Goal: Information Seeking & Learning: Find specific fact

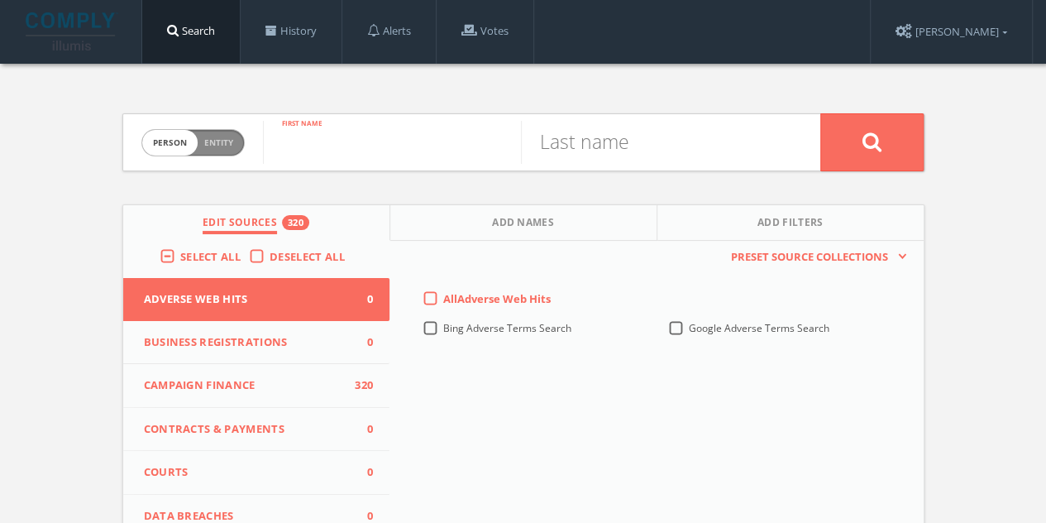
click at [404, 146] on input "text" at bounding box center [392, 142] width 258 height 43
type input "michael"
type input "perruzza"
click at [849, 145] on button at bounding box center [871, 142] width 103 height 58
click at [347, 149] on input "text" at bounding box center [392, 142] width 258 height 43
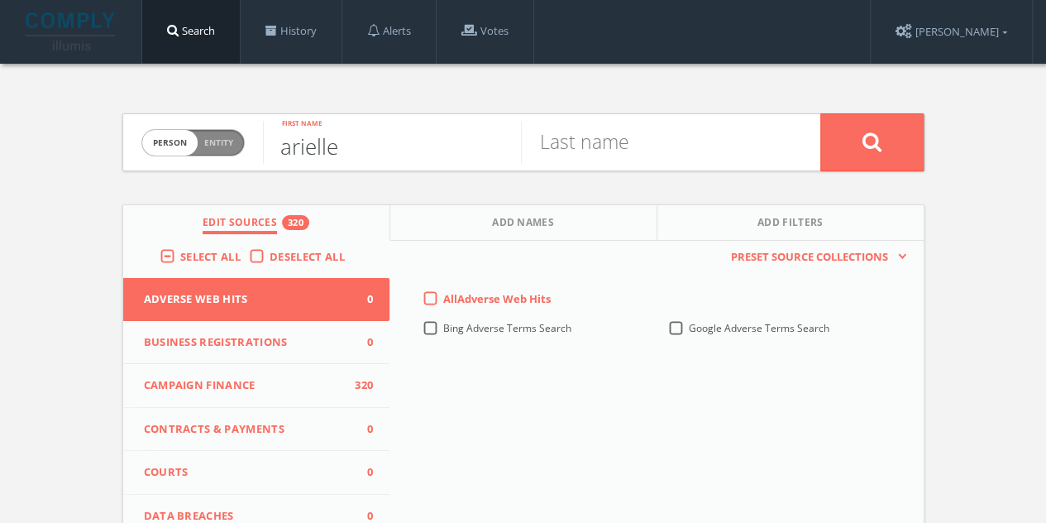
type input "arielle"
type input "sharp"
click at [820, 113] on button at bounding box center [871, 142] width 103 height 58
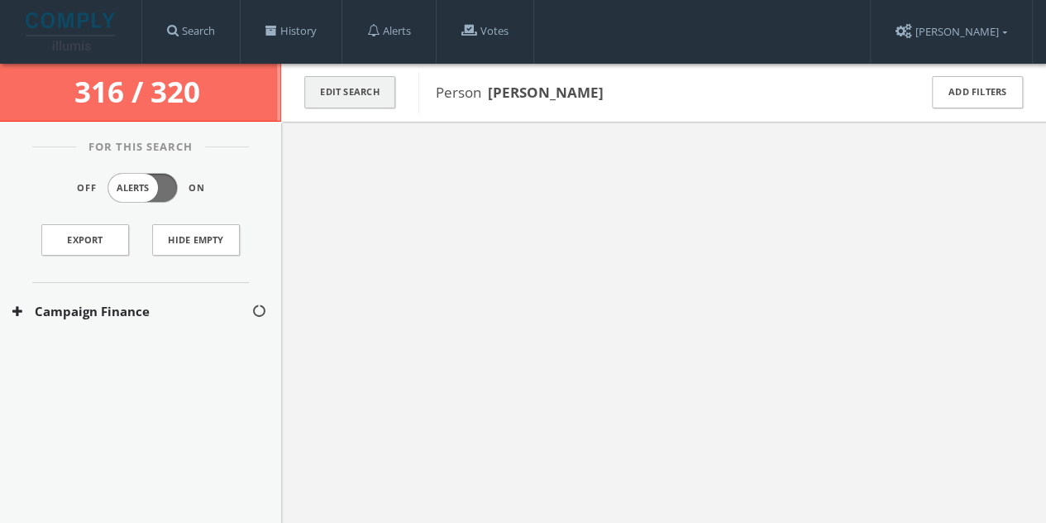
click at [347, 102] on button "Edit Search" at bounding box center [349, 92] width 91 height 32
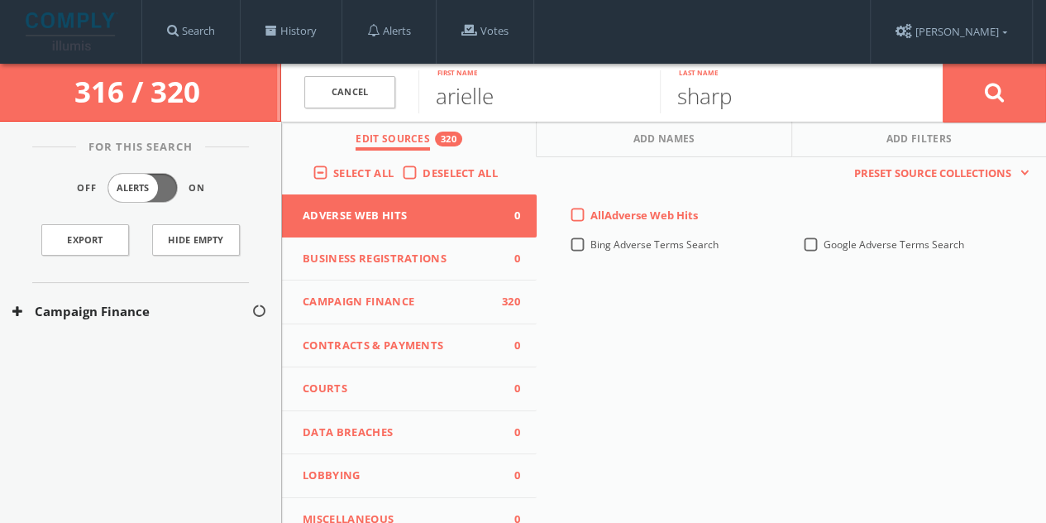
click at [423, 165] on label "Deselect All" at bounding box center [465, 173] width 84 height 17
click at [0, 0] on input "Deselect All" at bounding box center [0, 0] width 0 height 0
click at [333, 170] on span "Select All" at bounding box center [363, 172] width 60 height 15
click at [0, 0] on input "Select All" at bounding box center [0, 0] width 0 height 0
click at [979, 77] on button at bounding box center [994, 93] width 103 height 60
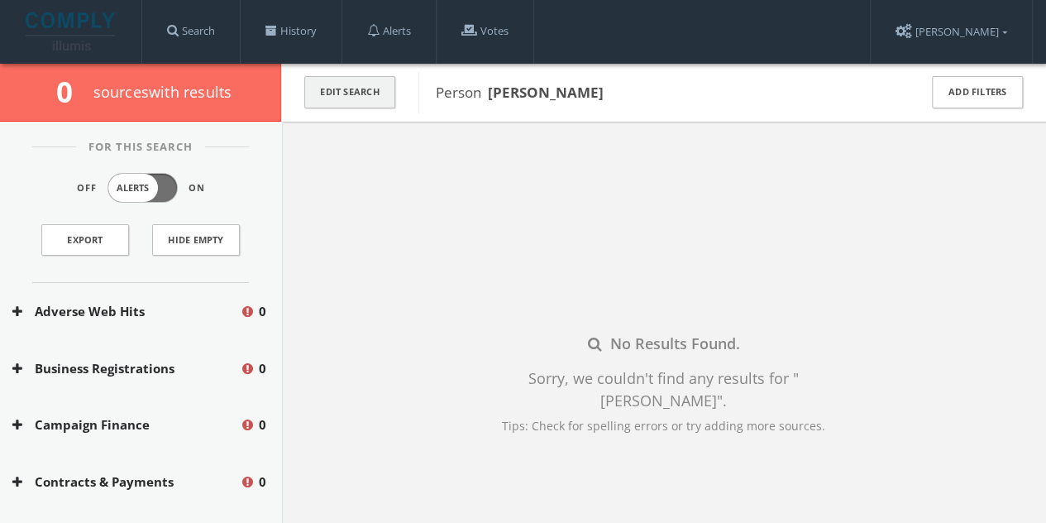
click at [351, 91] on button "Edit Search" at bounding box center [349, 92] width 91 height 32
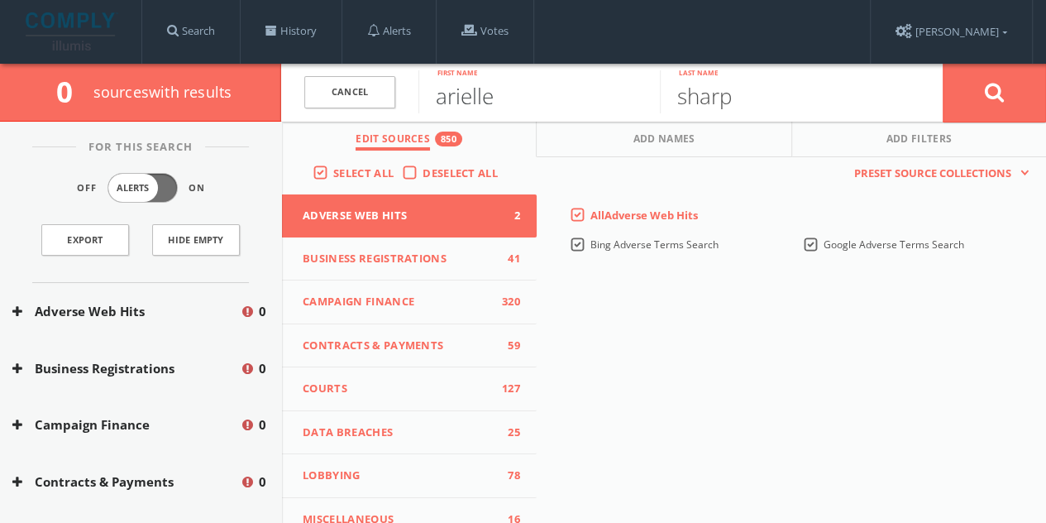
click at [532, 100] on input "arielle" at bounding box center [538, 91] width 241 height 43
type input "[PERSON_NAME]"
click at [943, 63] on button at bounding box center [994, 93] width 103 height 60
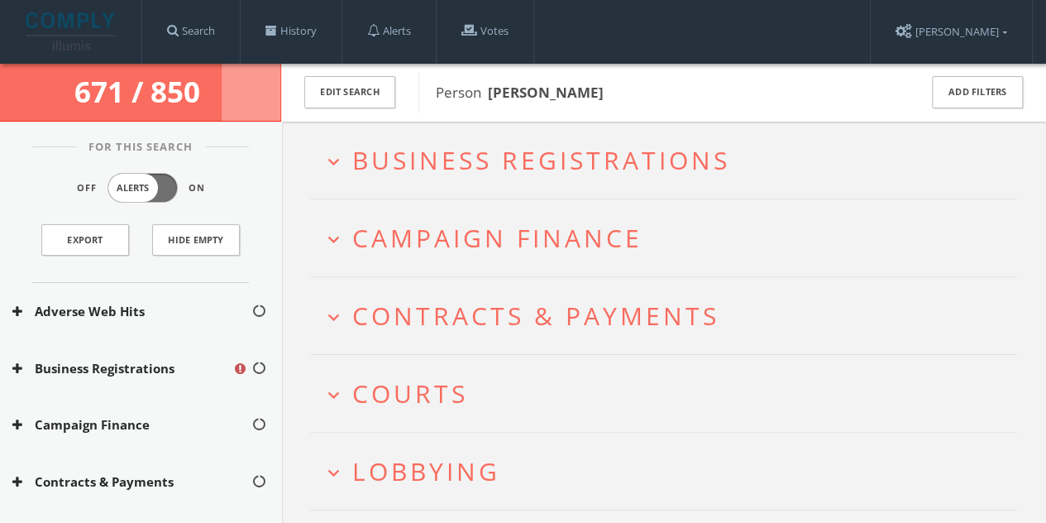
click at [494, 244] on span "Campaign Finance" at bounding box center [497, 238] width 290 height 34
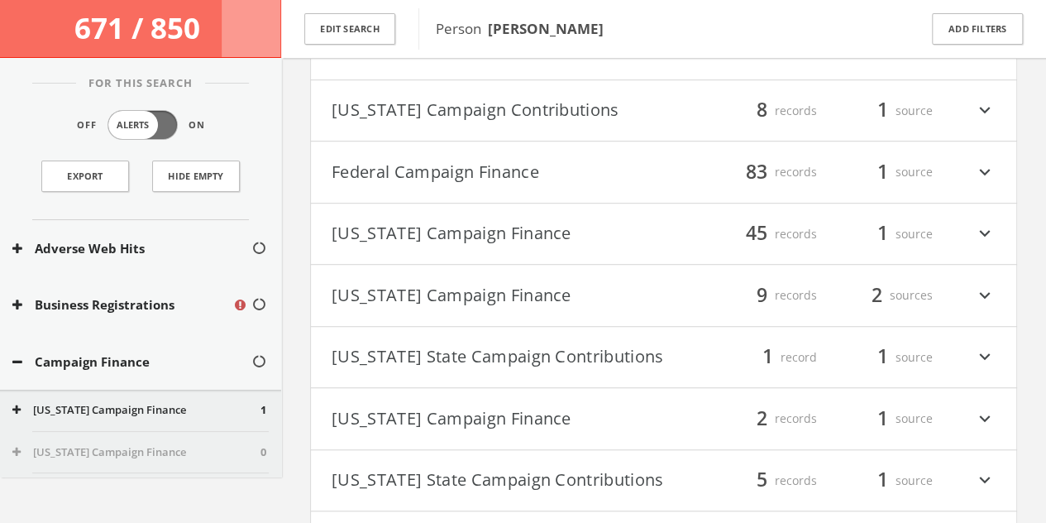
click at [445, 246] on button "[US_STATE] Campaign Finance" at bounding box center [498, 234] width 332 height 28
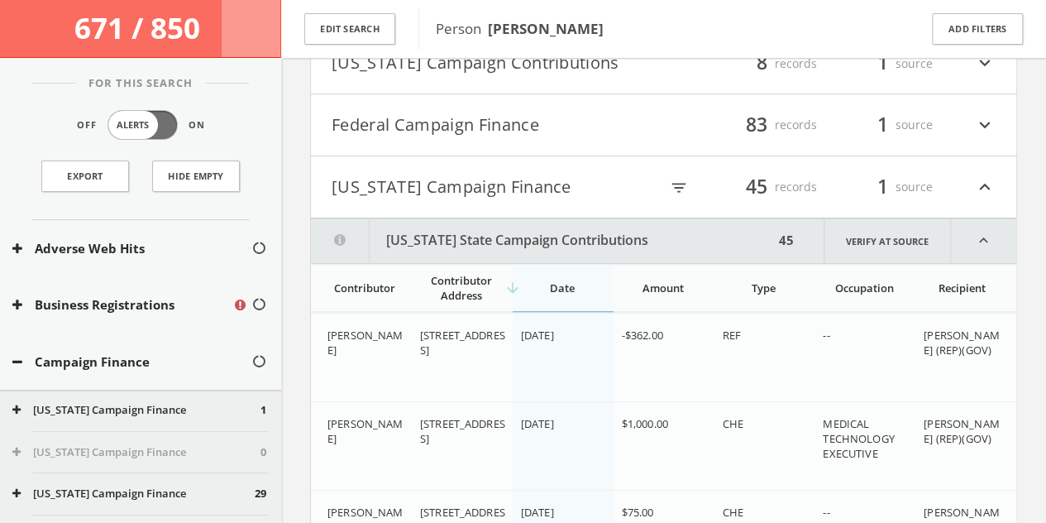
click at [409, 190] on button "[US_STATE] Campaign Finance" at bounding box center [495, 187] width 327 height 28
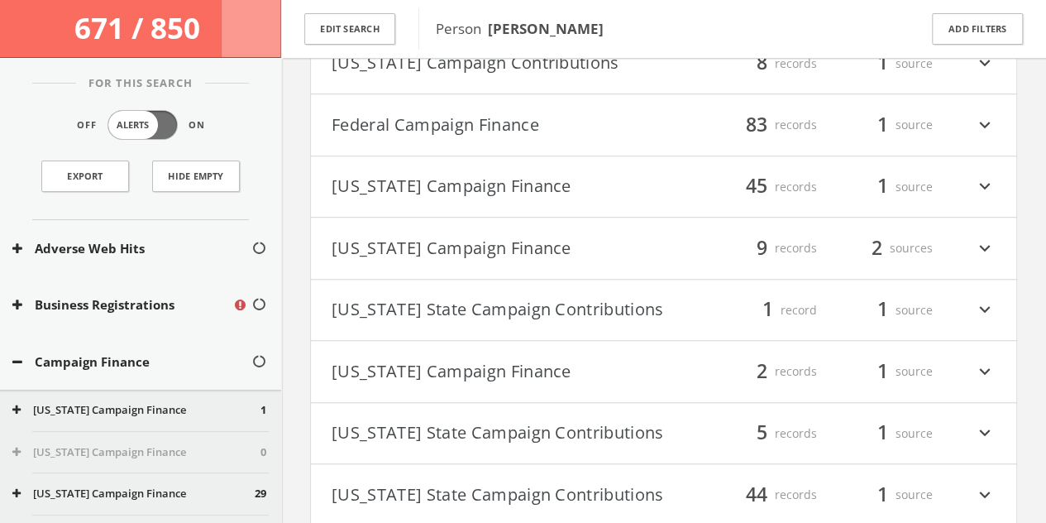
click at [402, 130] on button "Federal Campaign Finance" at bounding box center [498, 125] width 332 height 28
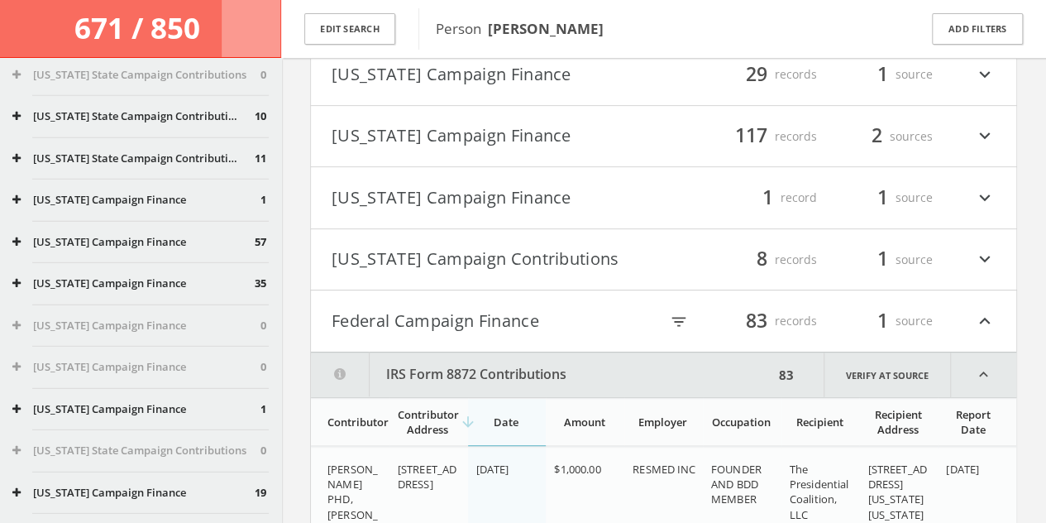
scroll to position [301, 0]
click at [423, 322] on button "Federal Campaign Finance" at bounding box center [495, 322] width 327 height 28
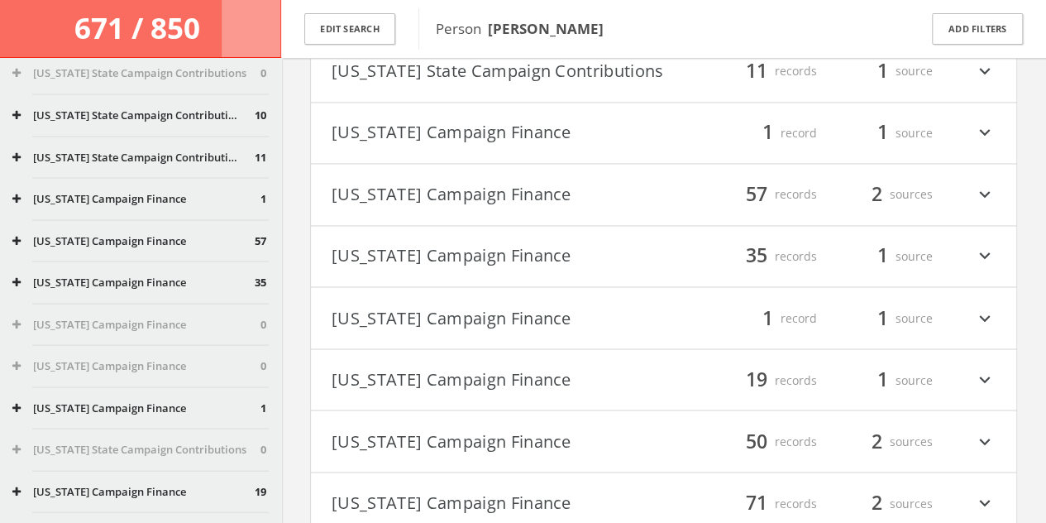
scroll to position [1293, 0]
click at [357, 208] on button "[US_STATE] Campaign Finance" at bounding box center [498, 193] width 332 height 28
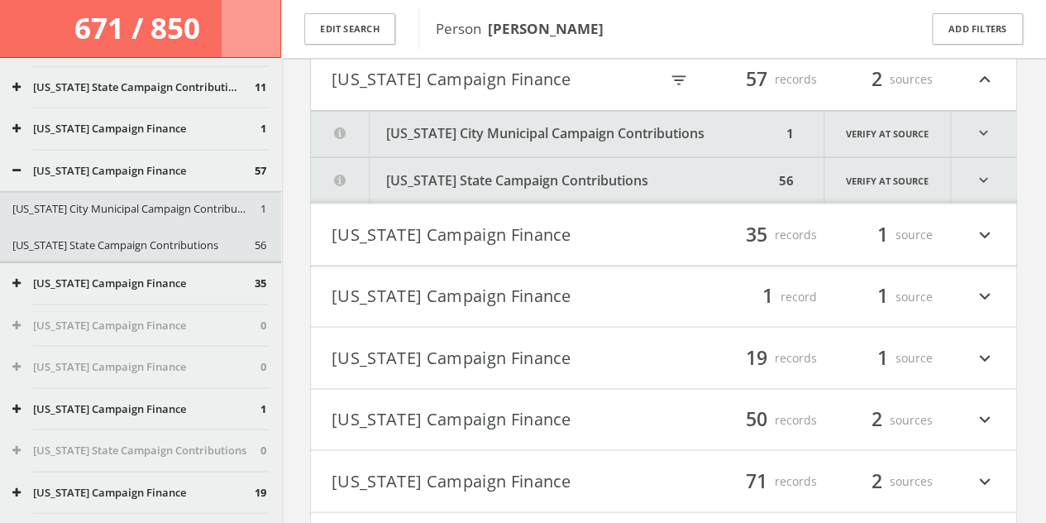
scroll to position [1417, 0]
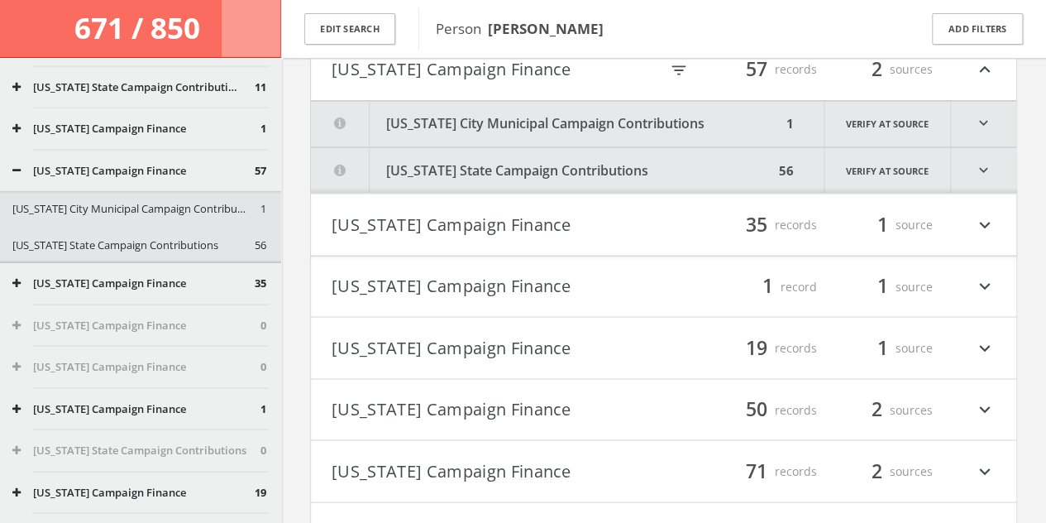
click at [466, 187] on button "[US_STATE] State Campaign Contributions" at bounding box center [542, 169] width 463 height 45
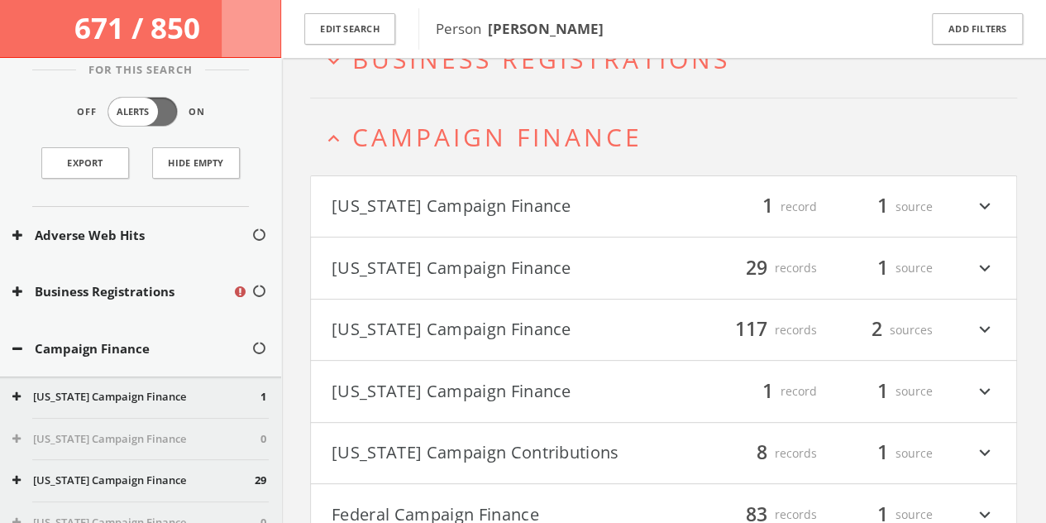
scroll to position [0, 0]
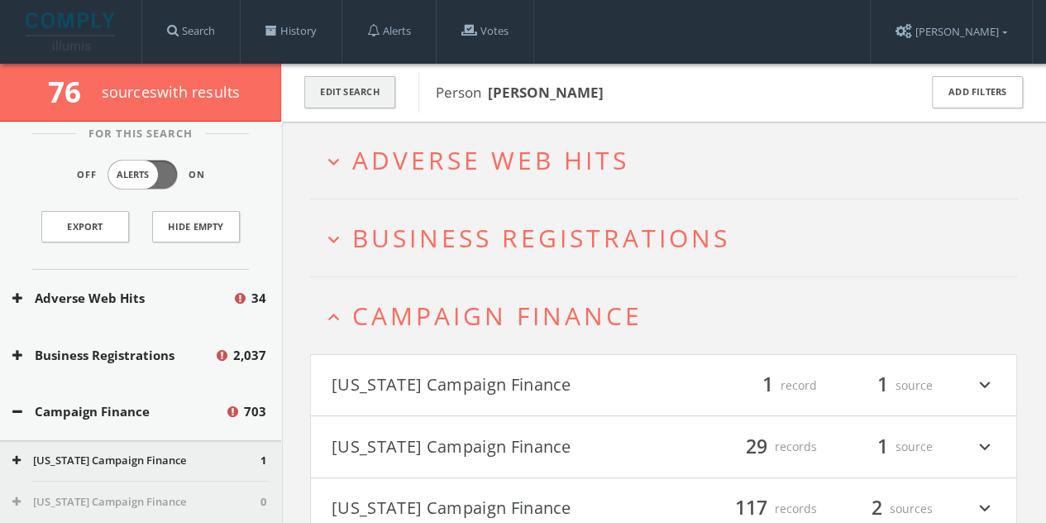
click at [345, 92] on button "Edit Search" at bounding box center [349, 92] width 91 height 32
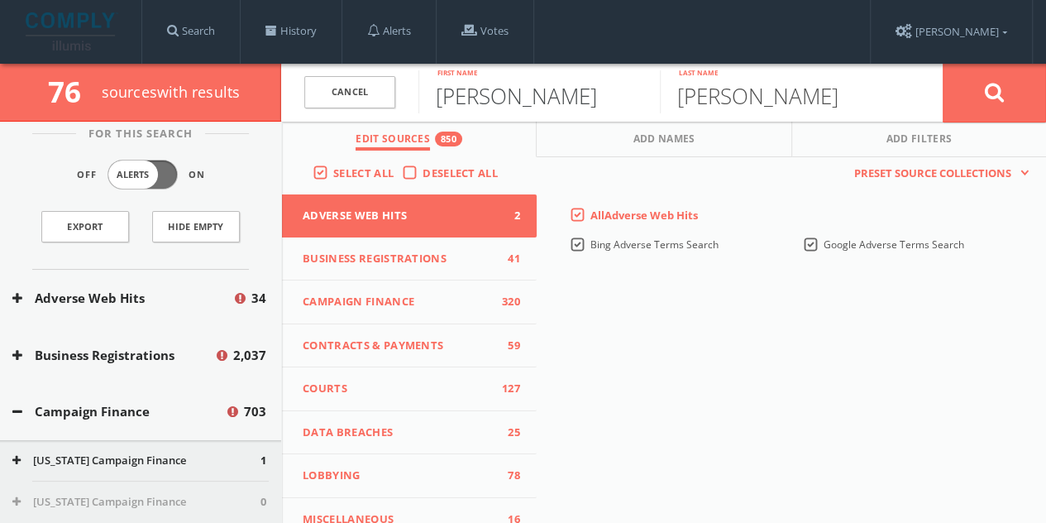
click at [485, 90] on input "[PERSON_NAME]" at bounding box center [538, 91] width 241 height 43
type input "[PERSON_NAME]"
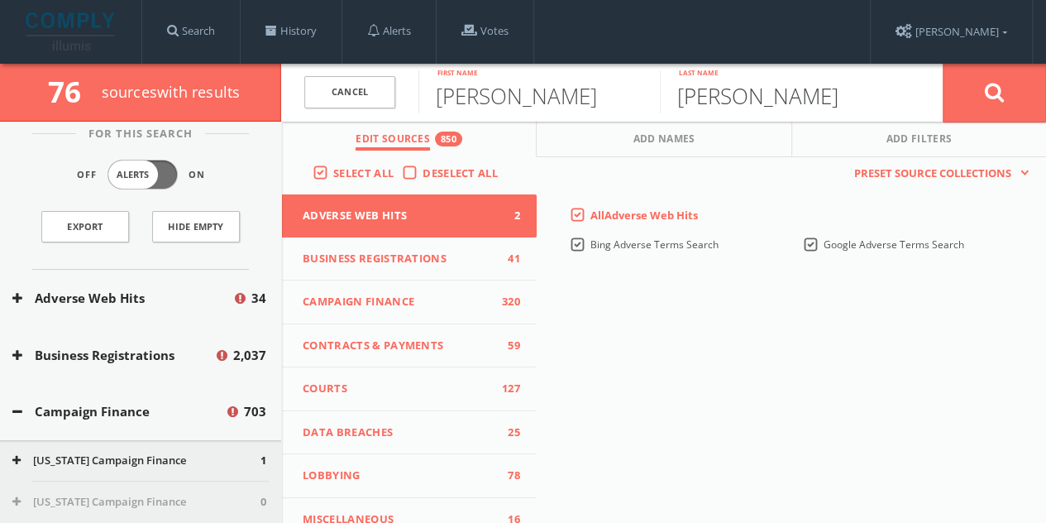
click at [943, 63] on button at bounding box center [994, 93] width 103 height 60
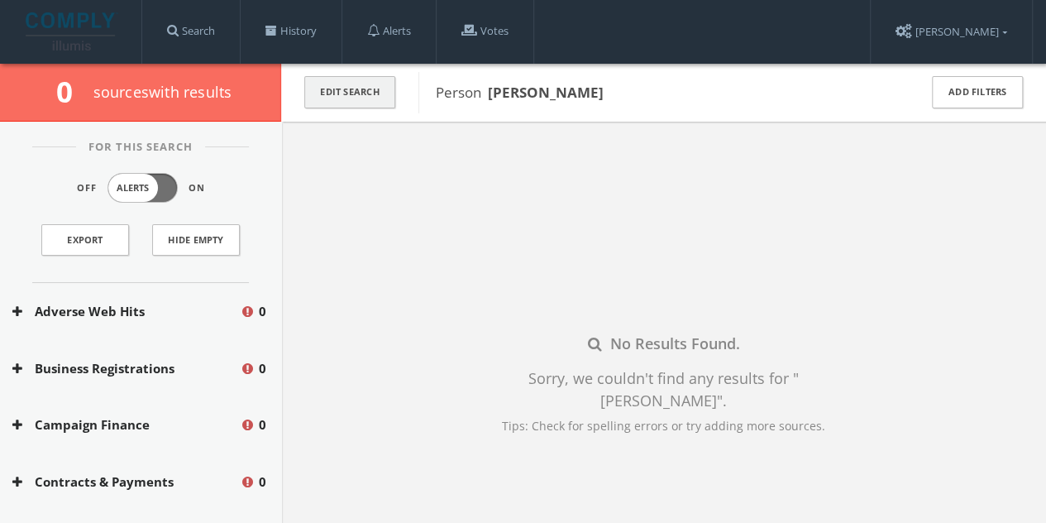
click at [337, 92] on button "Edit Search" at bounding box center [349, 92] width 91 height 32
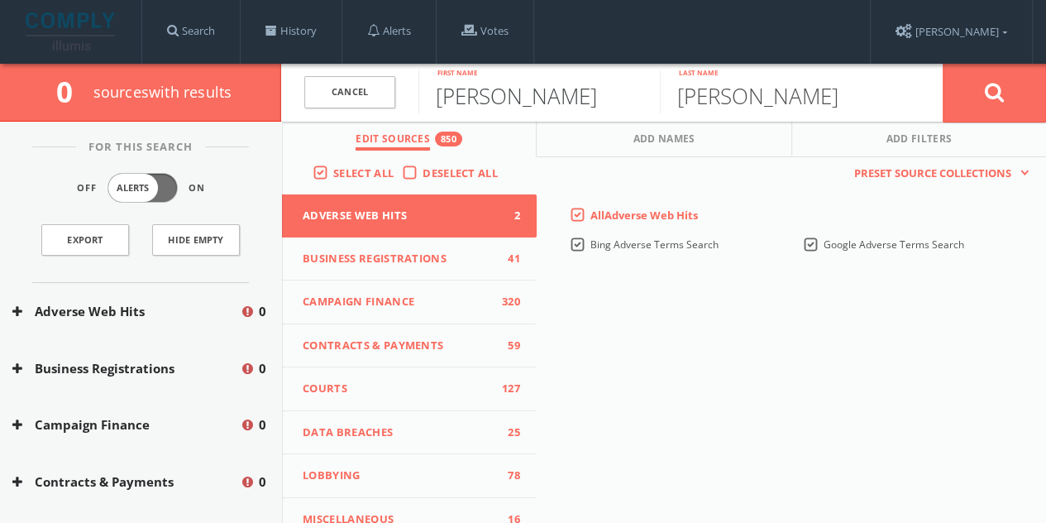
click at [552, 95] on input "[PERSON_NAME]" at bounding box center [538, 91] width 241 height 43
click at [552, 96] on input "[PERSON_NAME]" at bounding box center [538, 91] width 241 height 43
click at [550, 94] on input "[PERSON_NAME]" at bounding box center [538, 91] width 241 height 43
type input "[PERSON_NAME]"
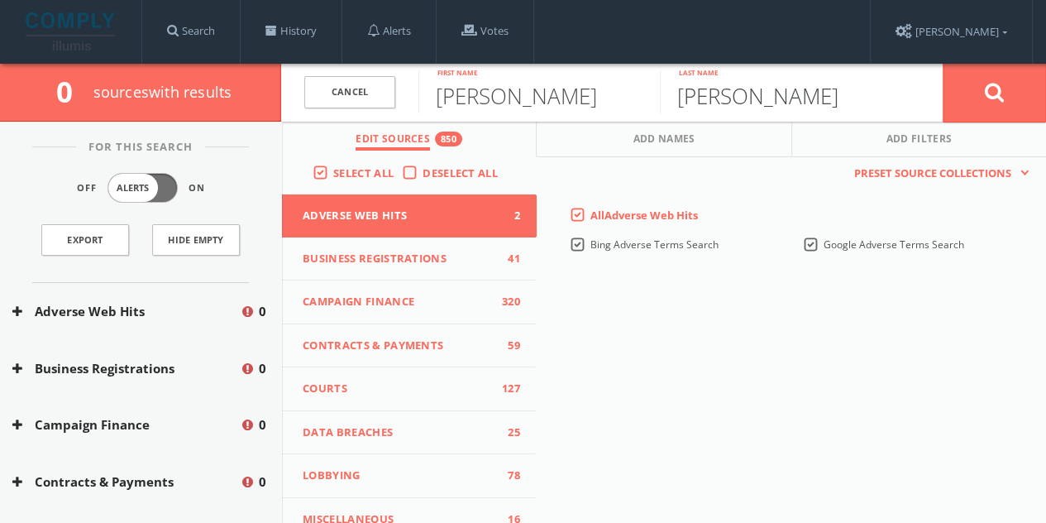
type input "[PERSON_NAME]"
click at [943, 63] on button at bounding box center [994, 93] width 103 height 60
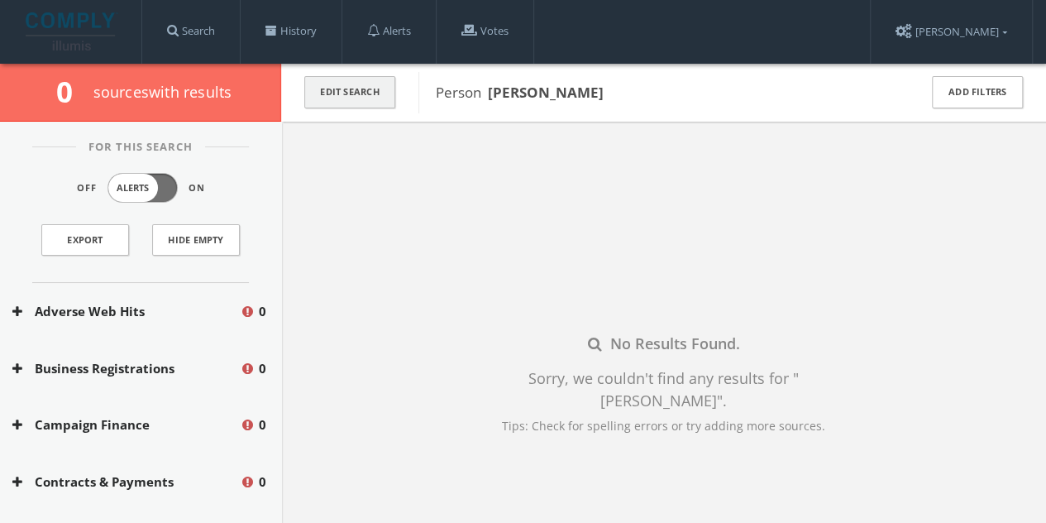
click at [371, 90] on button "Edit Search" at bounding box center [349, 92] width 91 height 32
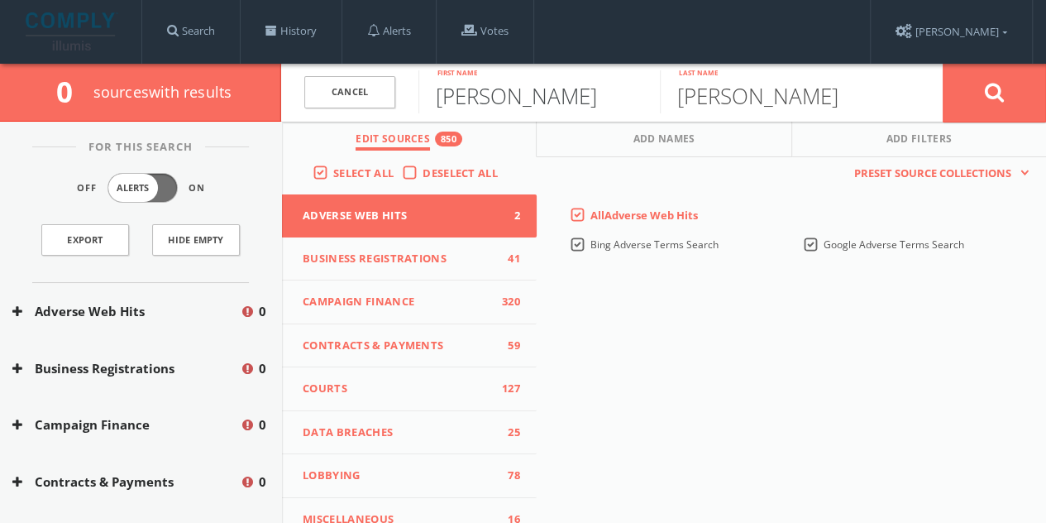
click at [540, 93] on input "[PERSON_NAME]" at bounding box center [538, 91] width 241 height 43
type input "[PERSON_NAME]"
click at [943, 63] on button at bounding box center [994, 93] width 103 height 60
